Goal: Transaction & Acquisition: Purchase product/service

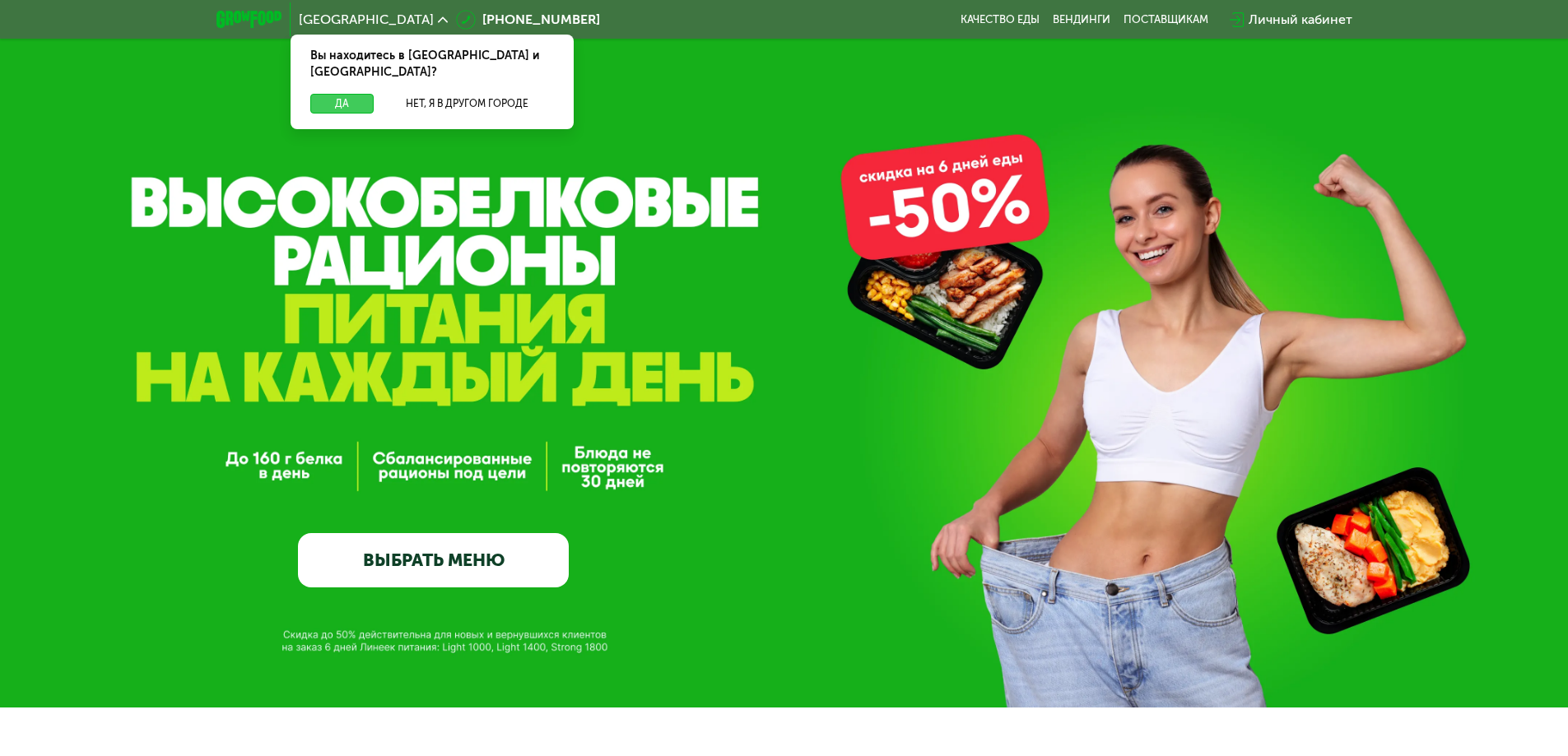
click at [347, 94] on button "Да" at bounding box center [342, 104] width 63 height 20
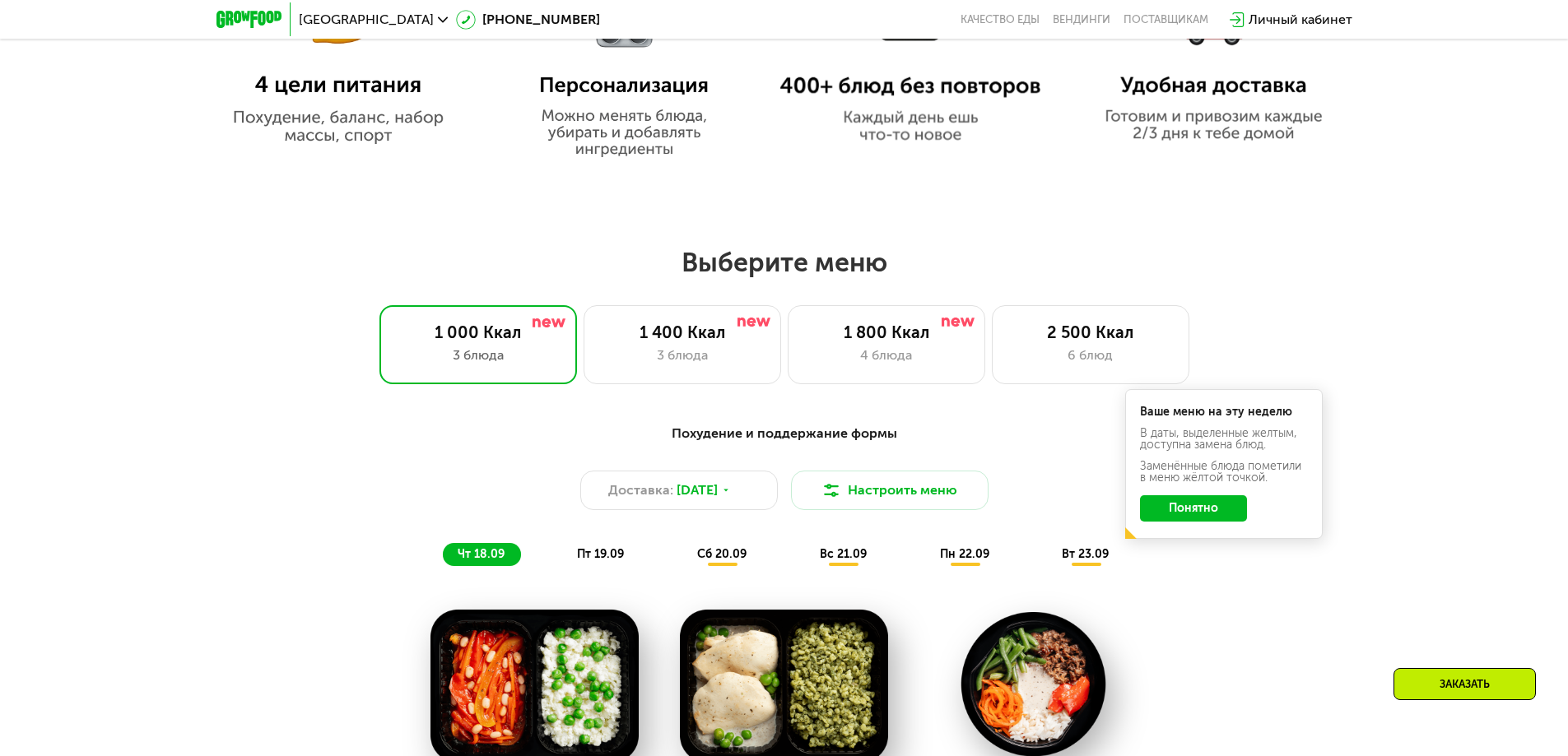
scroll to position [1152, 0]
click at [1079, 339] on div "2 500 Ккал" at bounding box center [1090, 332] width 163 height 20
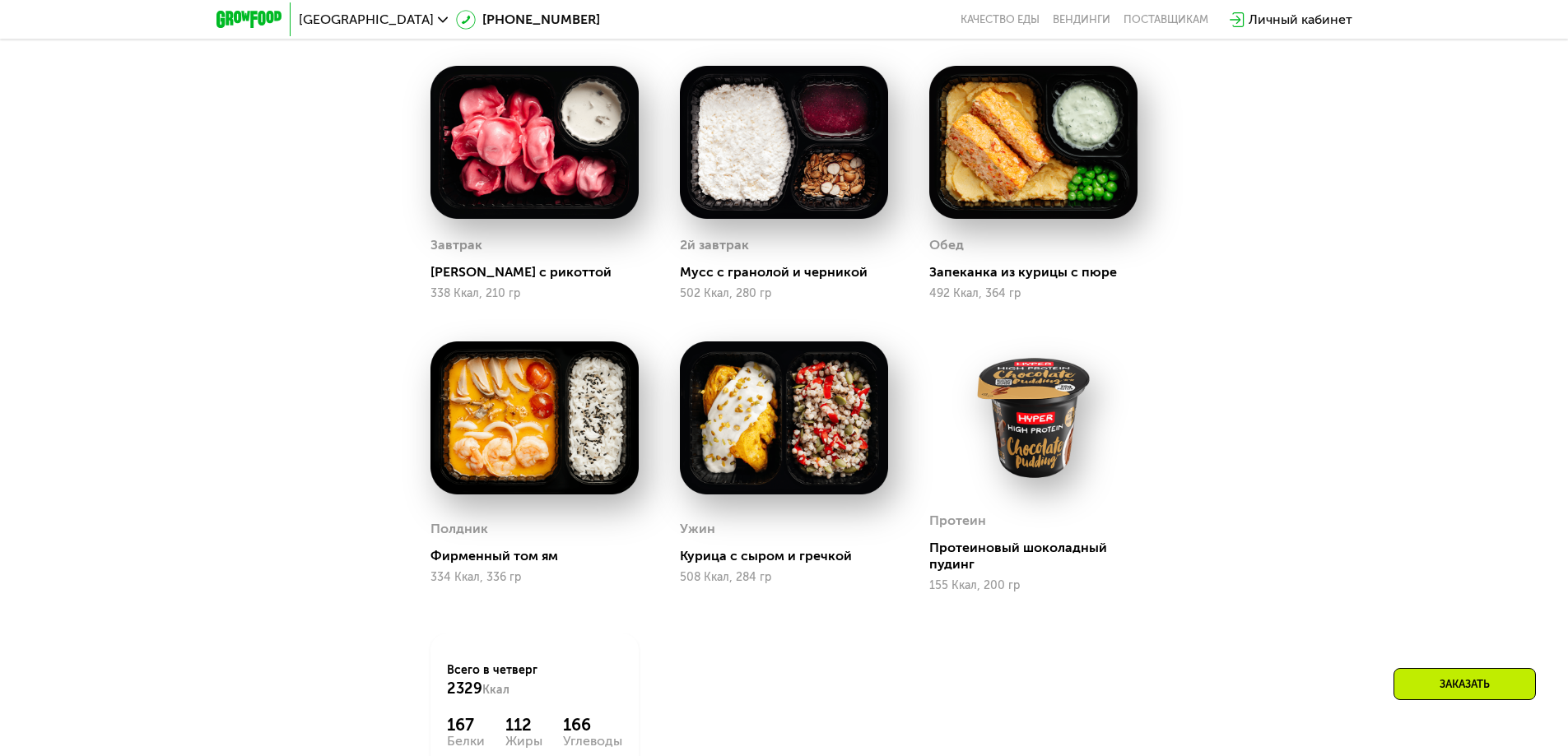
scroll to position [1645, 0]
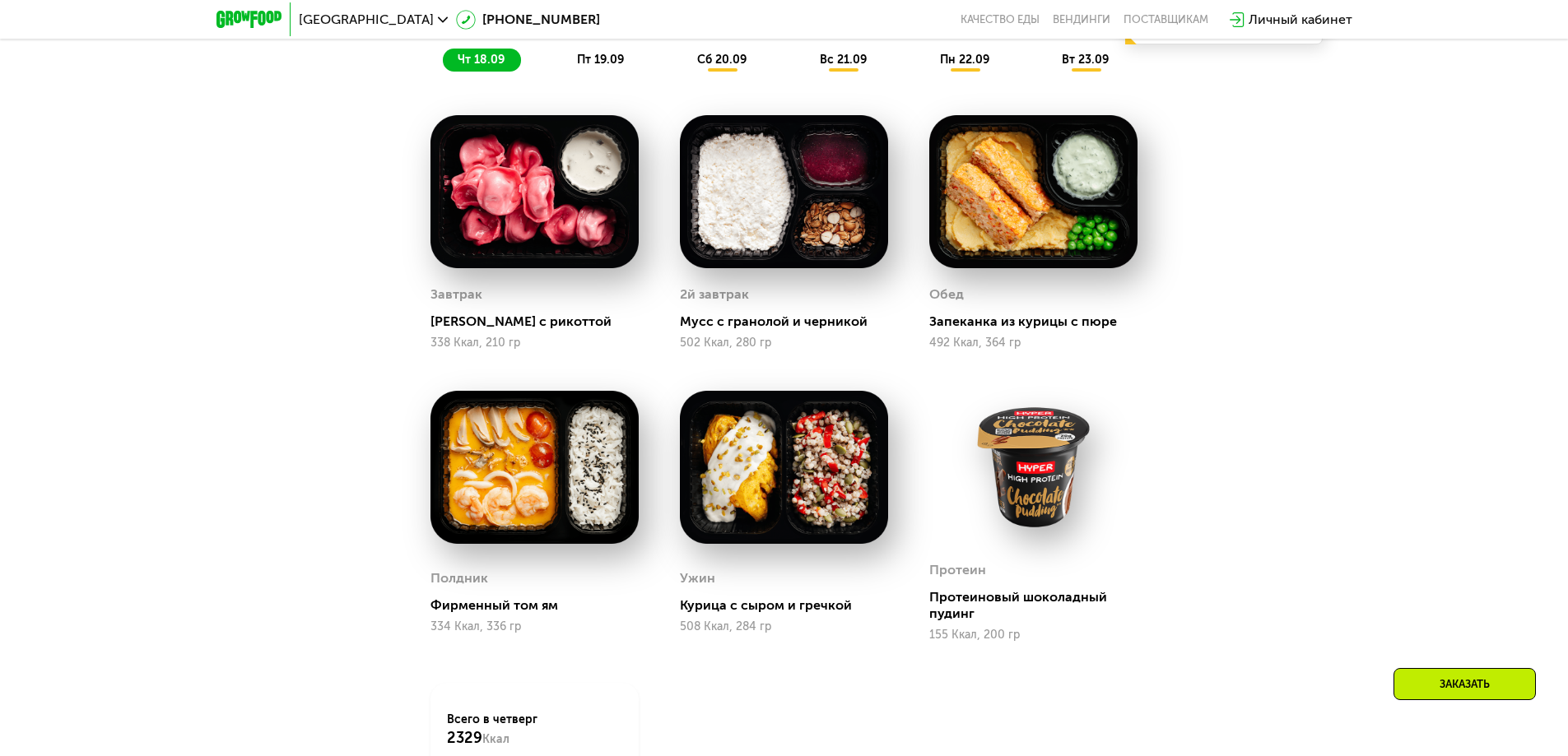
click at [601, 67] on span "пт 19.09" at bounding box center [601, 59] width 47 height 14
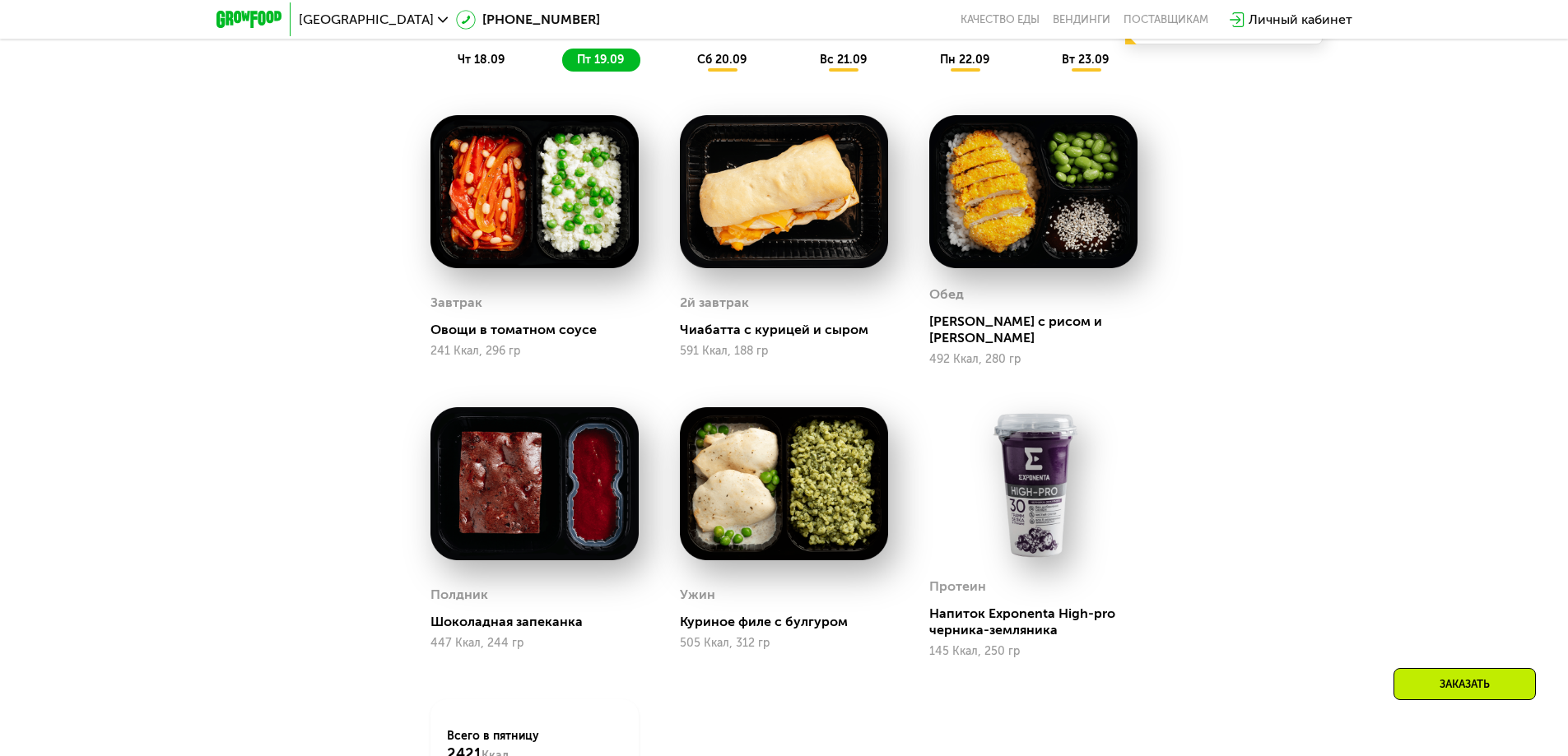
click at [731, 72] on div "сб 20.09" at bounding box center [722, 60] width 81 height 23
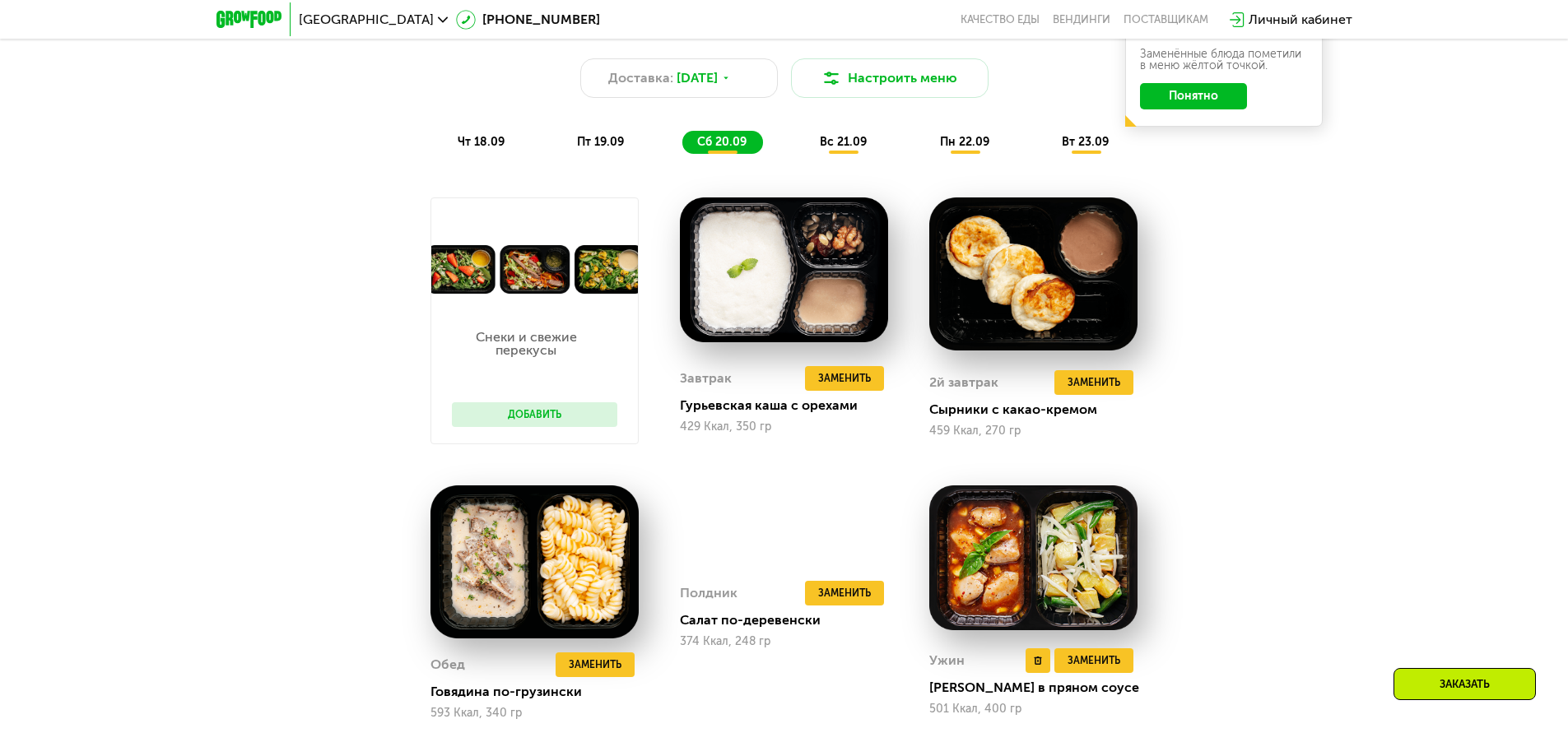
scroll to position [1480, 0]
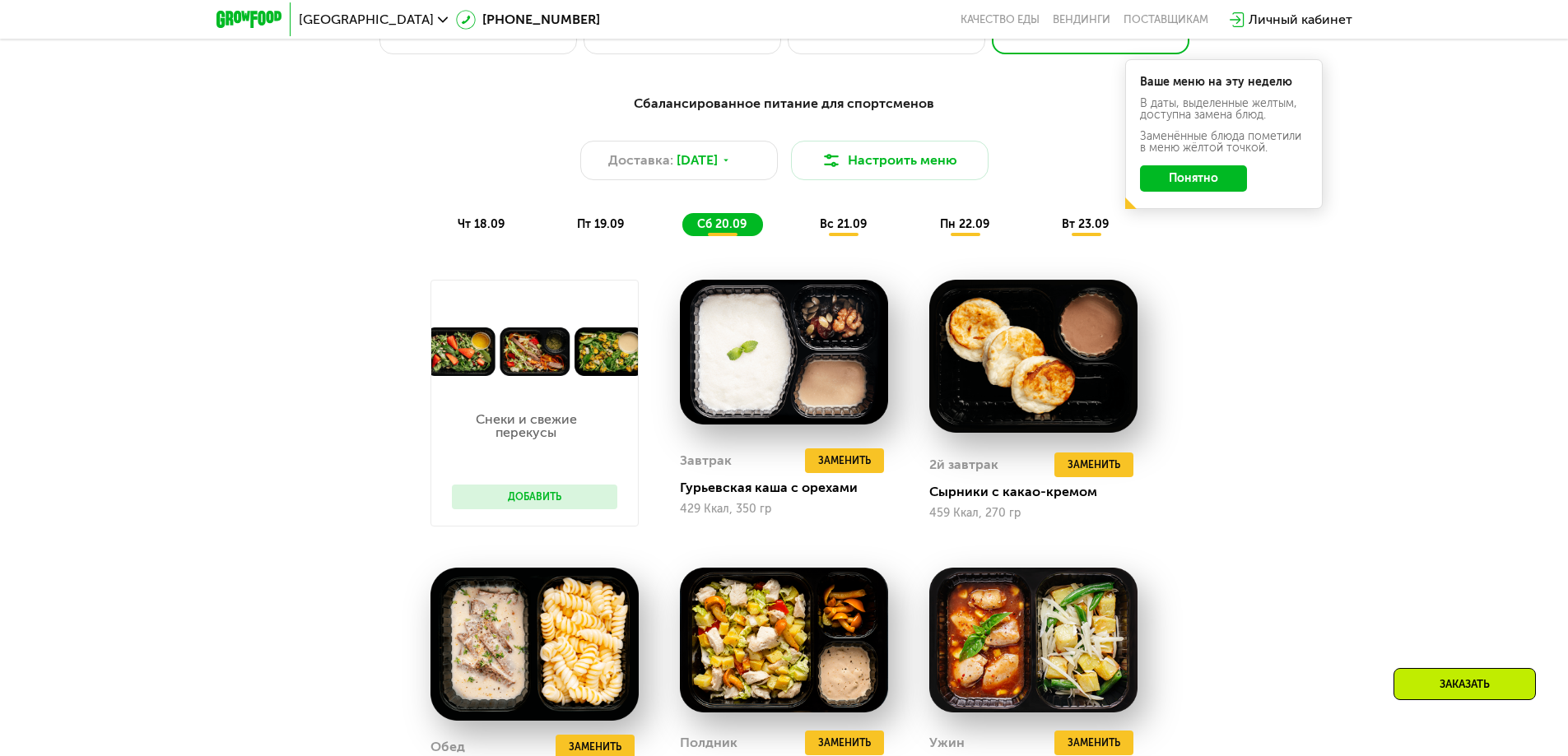
click at [857, 223] on span "вс 21.09" at bounding box center [843, 224] width 47 height 14
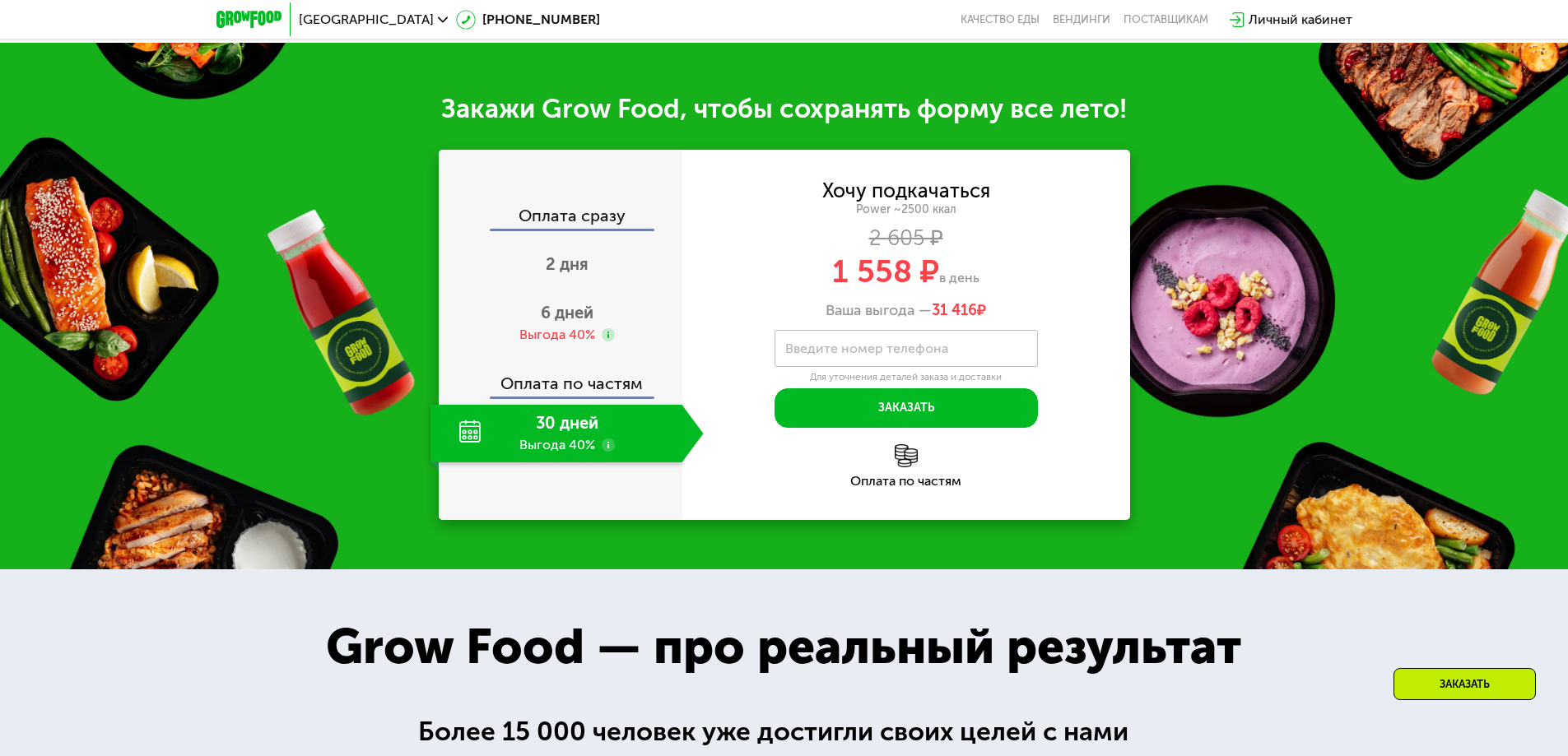
scroll to position [2551, 0]
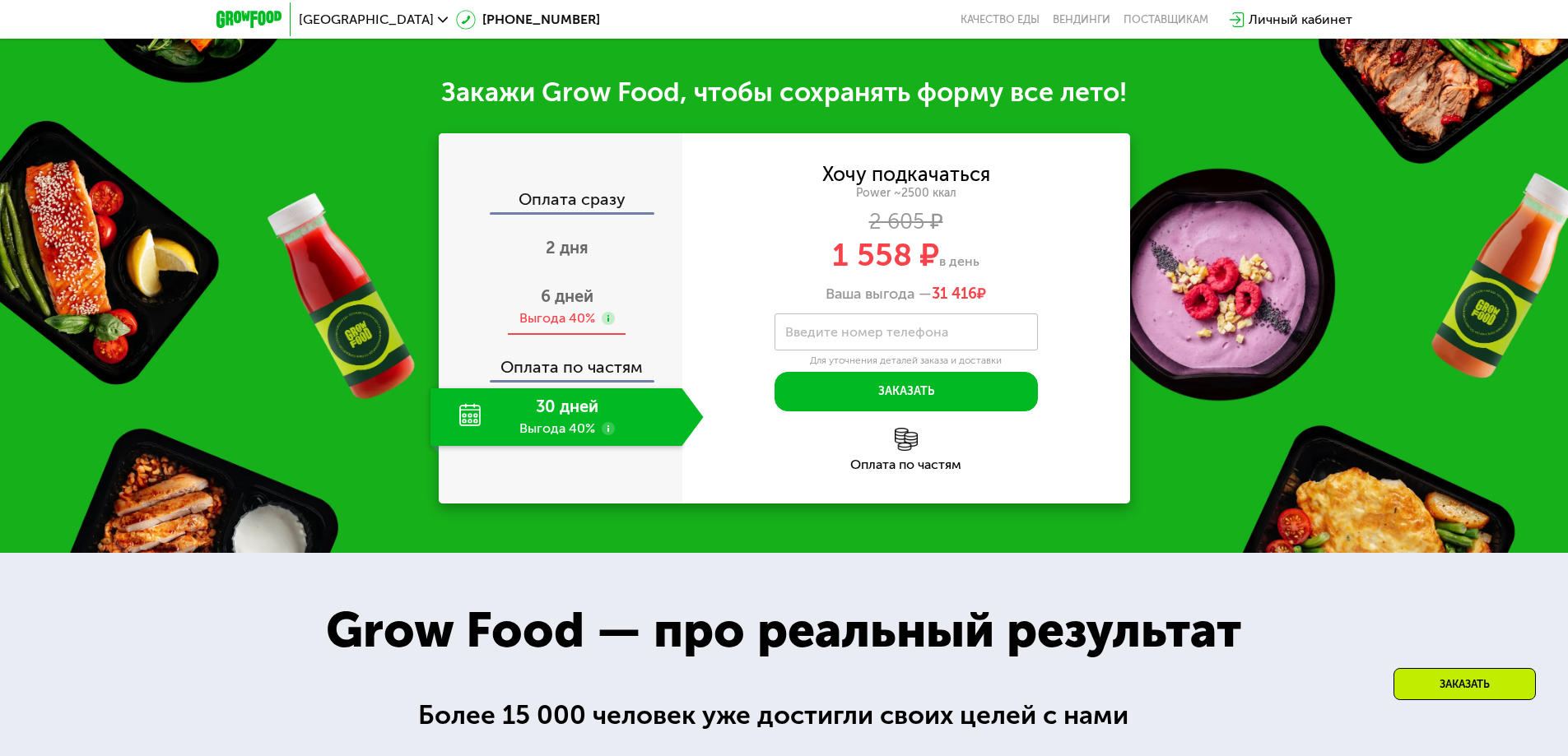
click at [570, 336] on div "6 дней Выгода 40%" at bounding box center [567, 307] width 274 height 58
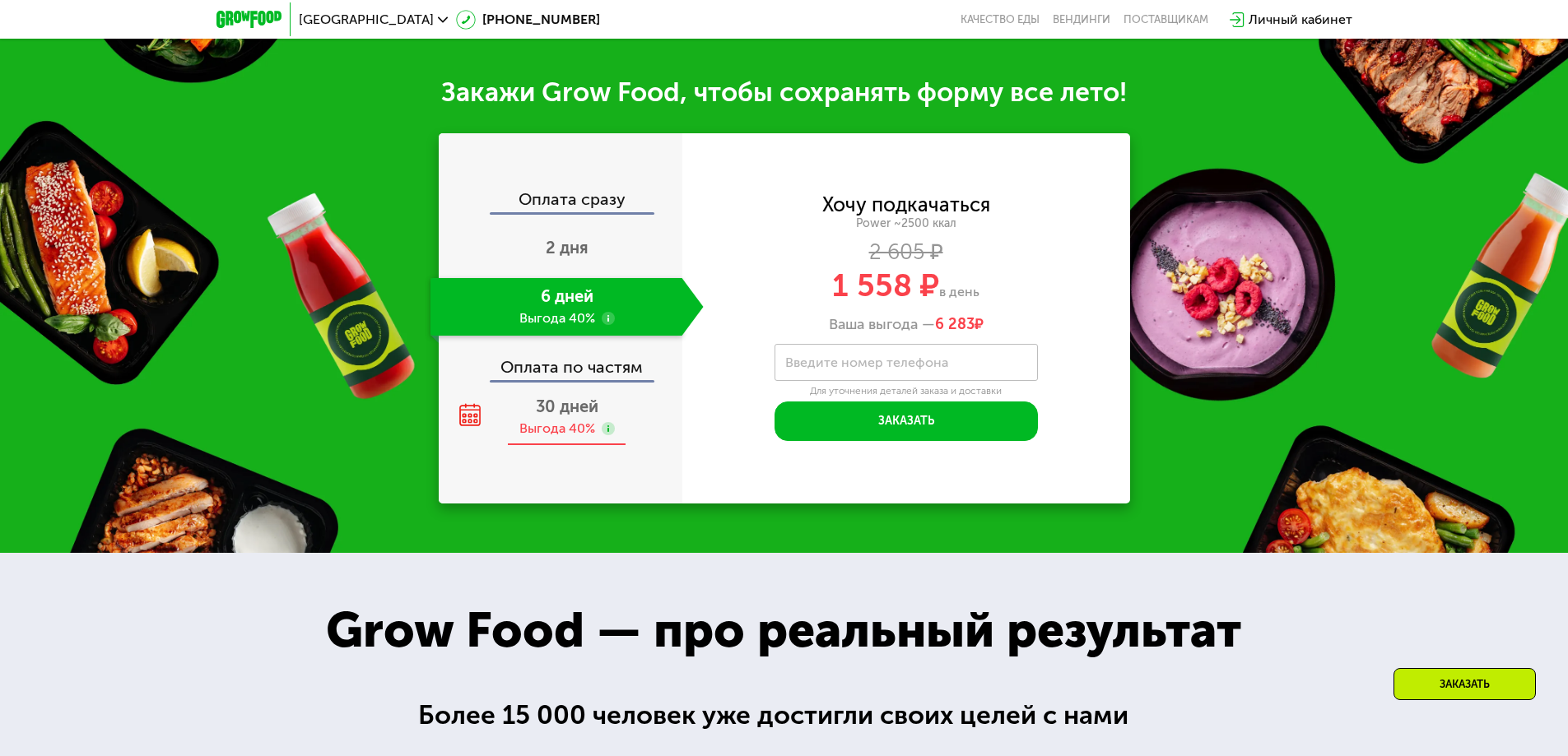
click at [565, 446] on div "30 дней Выгода 40%" at bounding box center [567, 417] width 274 height 58
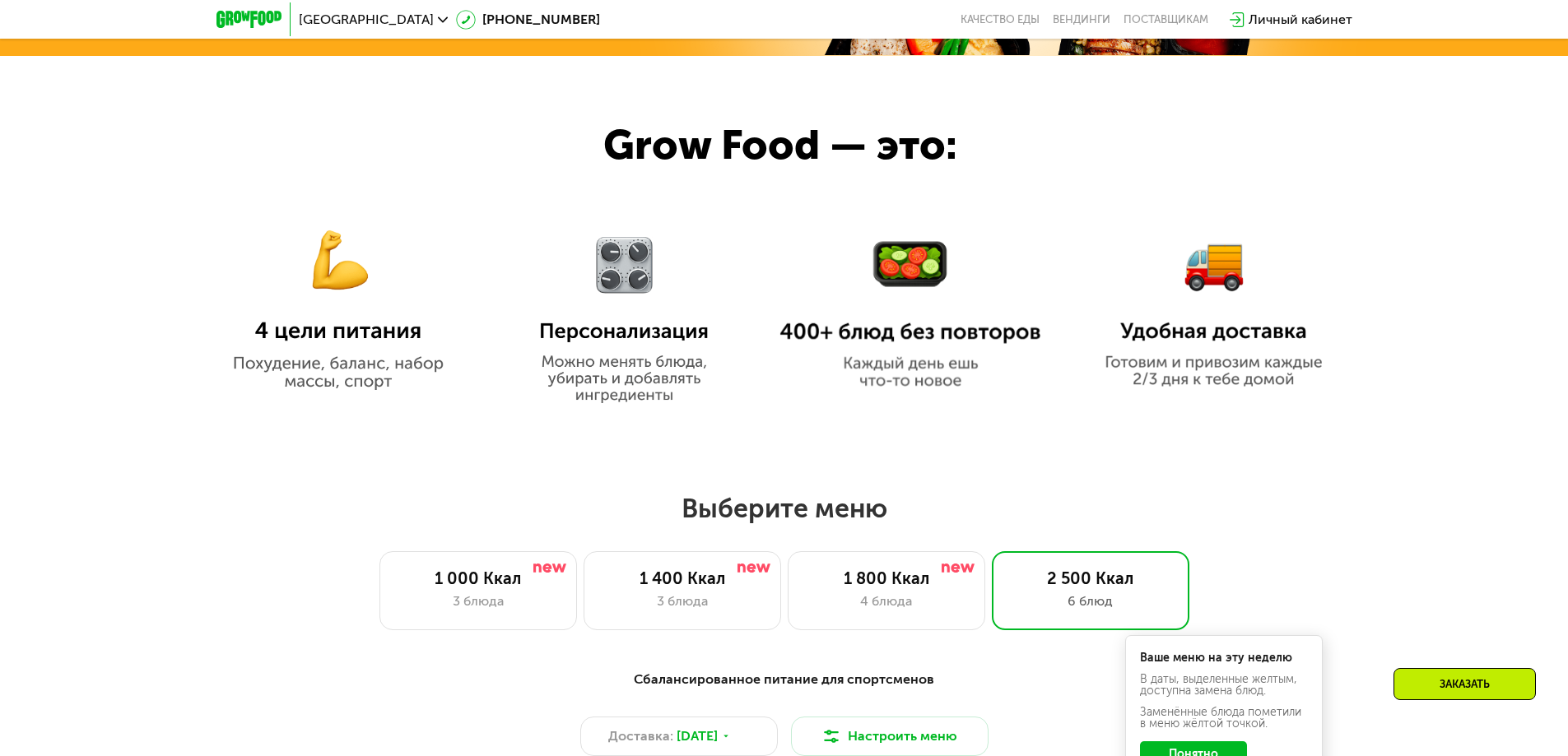
scroll to position [1069, 0]
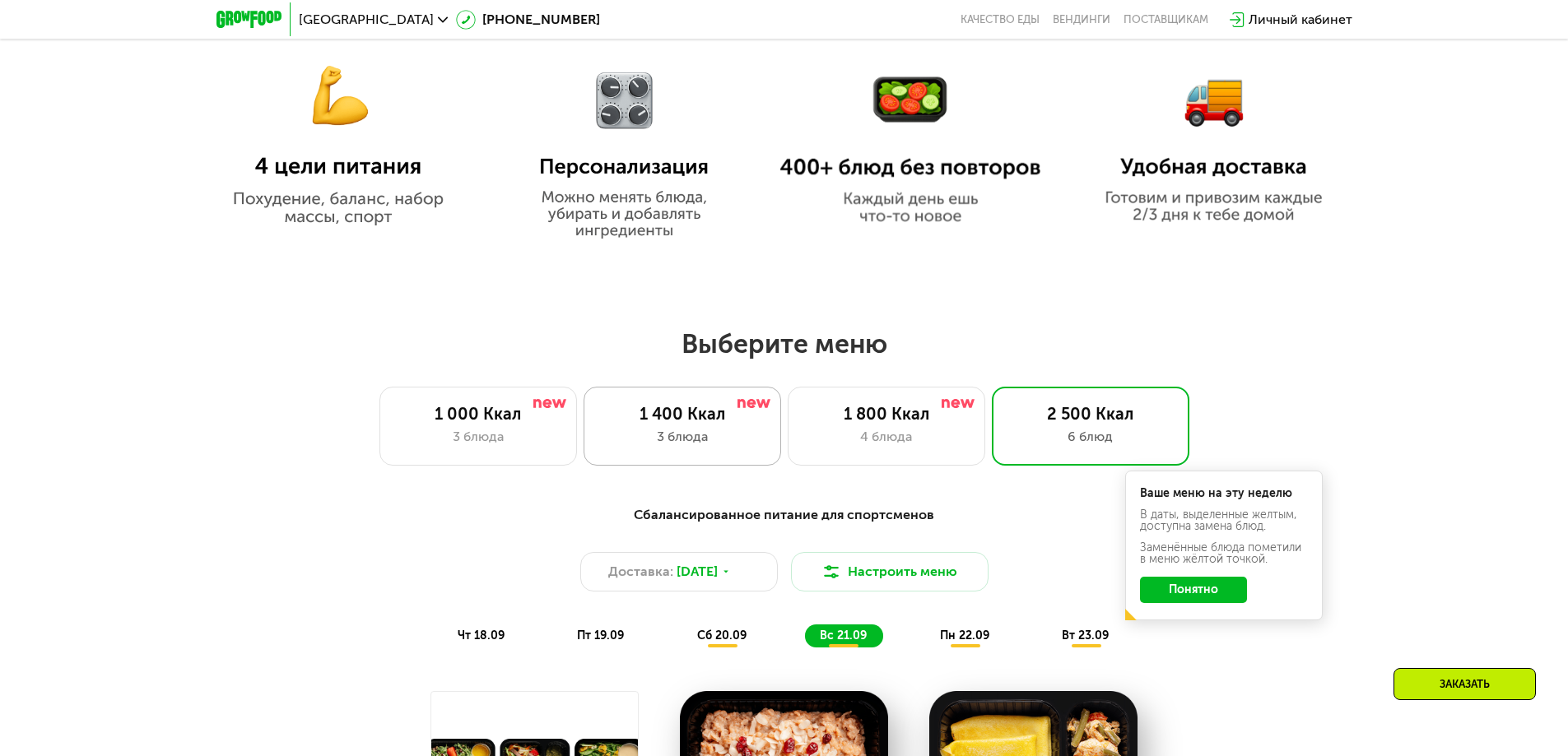
click at [675, 433] on div "3 блюда" at bounding box center [681, 437] width 163 height 20
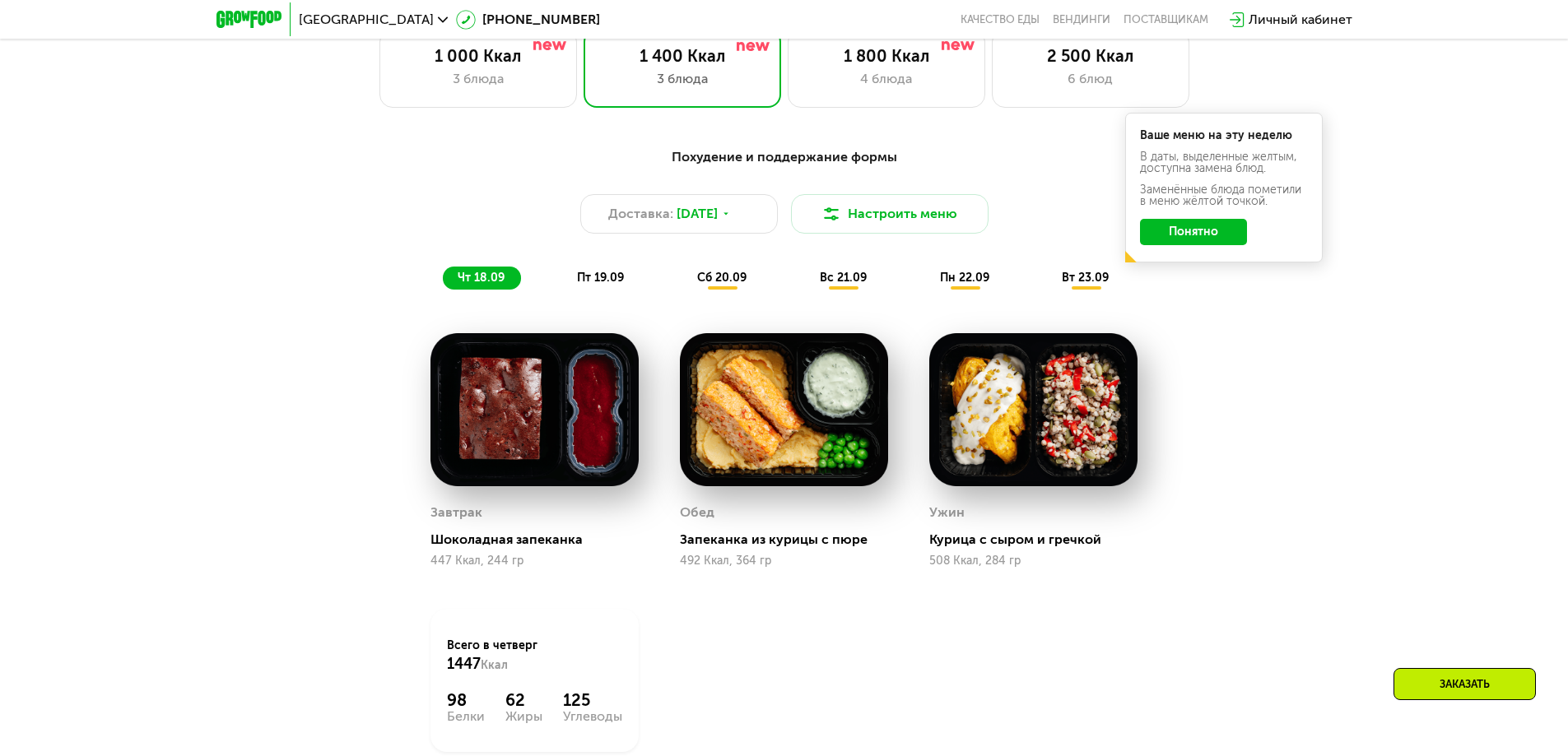
scroll to position [1399, 0]
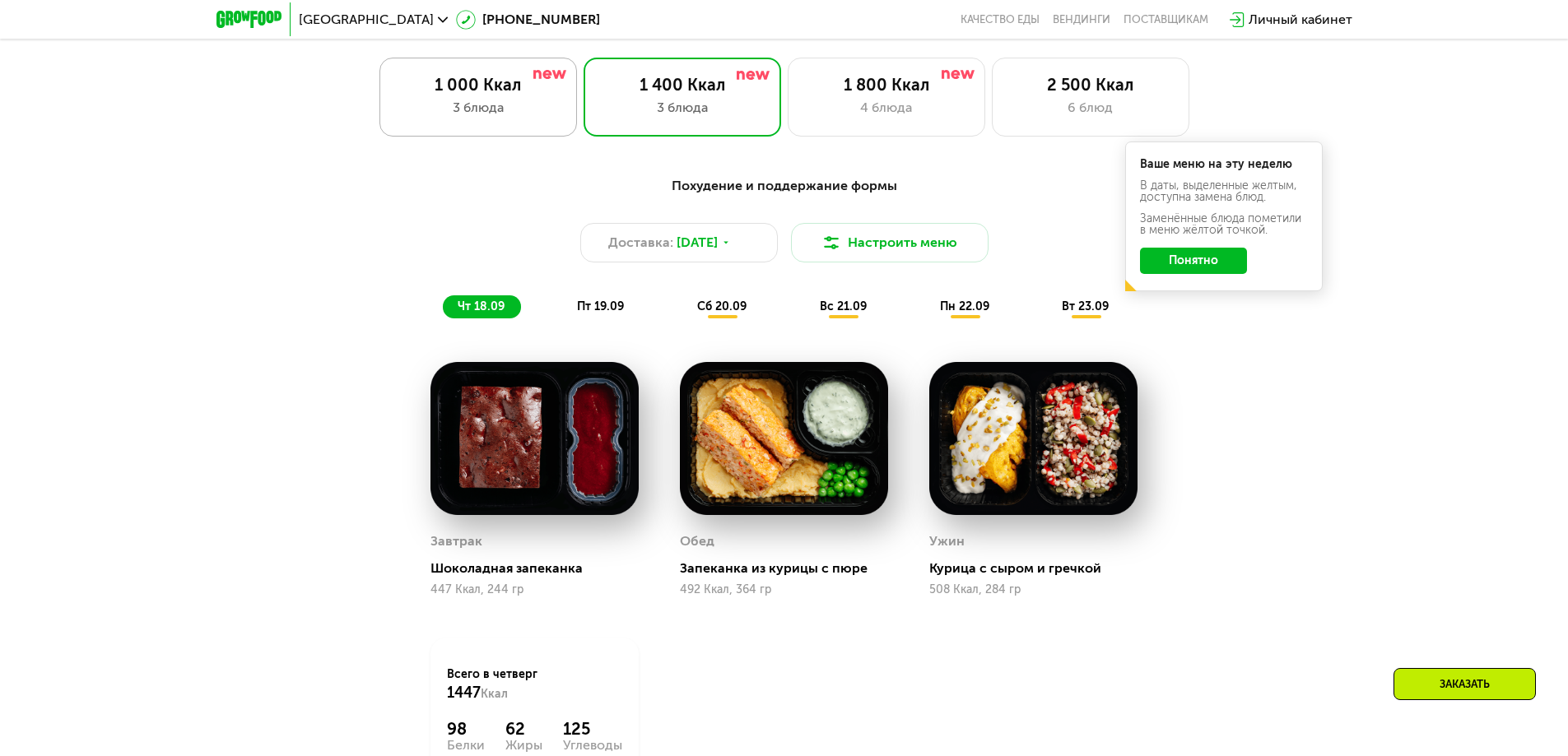
click at [517, 118] on div "3 блюда" at bounding box center [478, 108] width 163 height 20
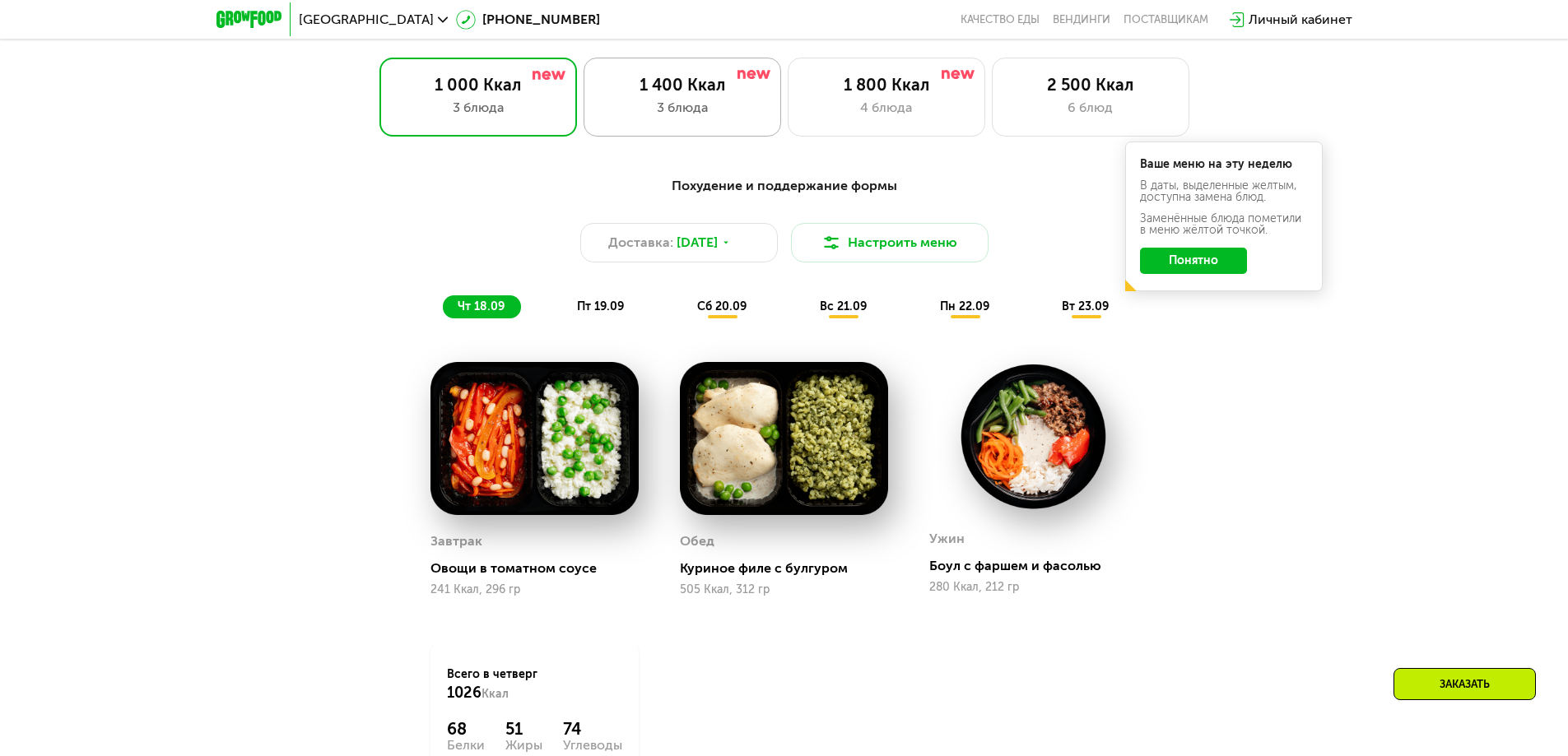
click at [691, 87] on div "1 400 Ккал" at bounding box center [681, 85] width 163 height 20
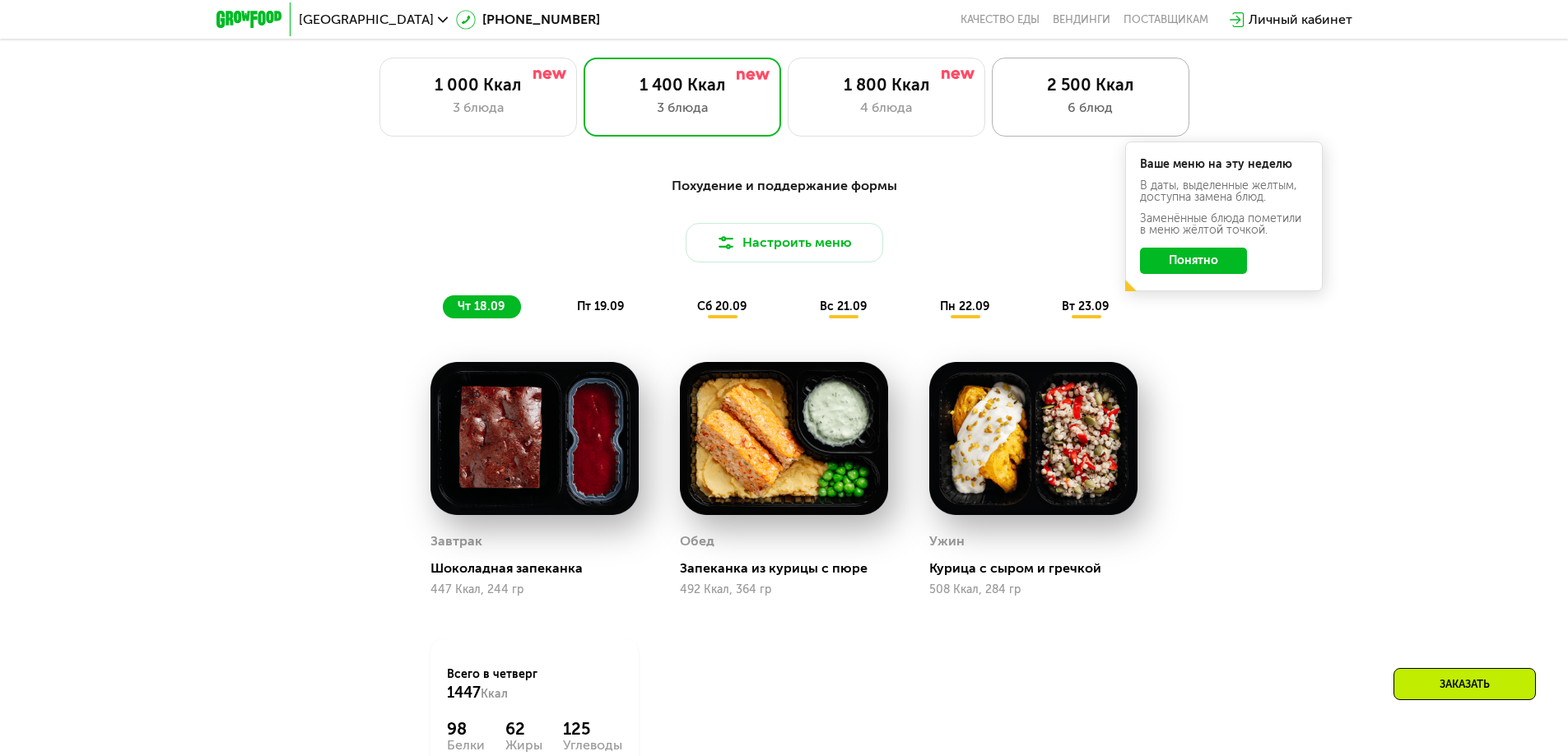
click at [1117, 83] on div "2 500 Ккал" at bounding box center [1090, 85] width 163 height 20
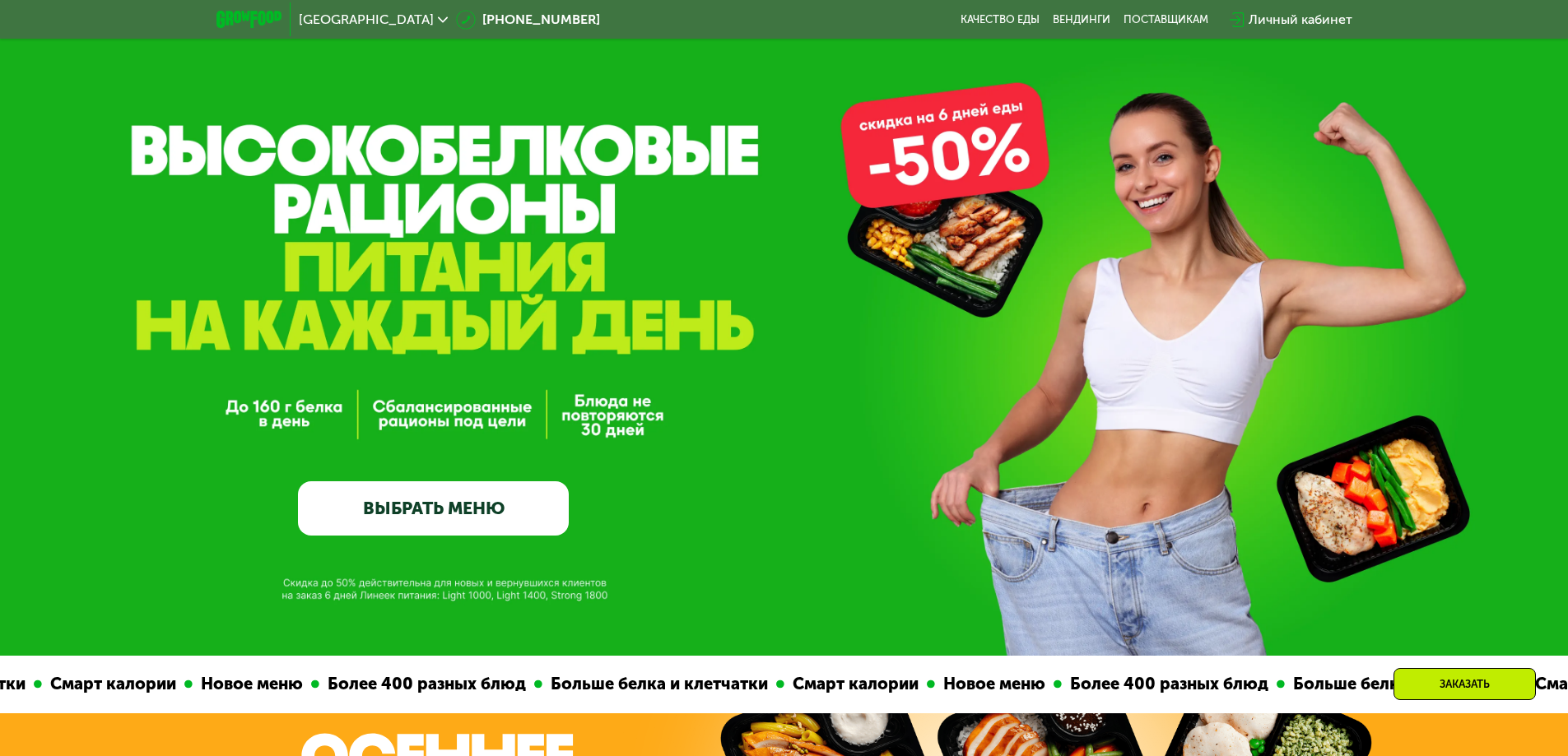
scroll to position [0, 0]
